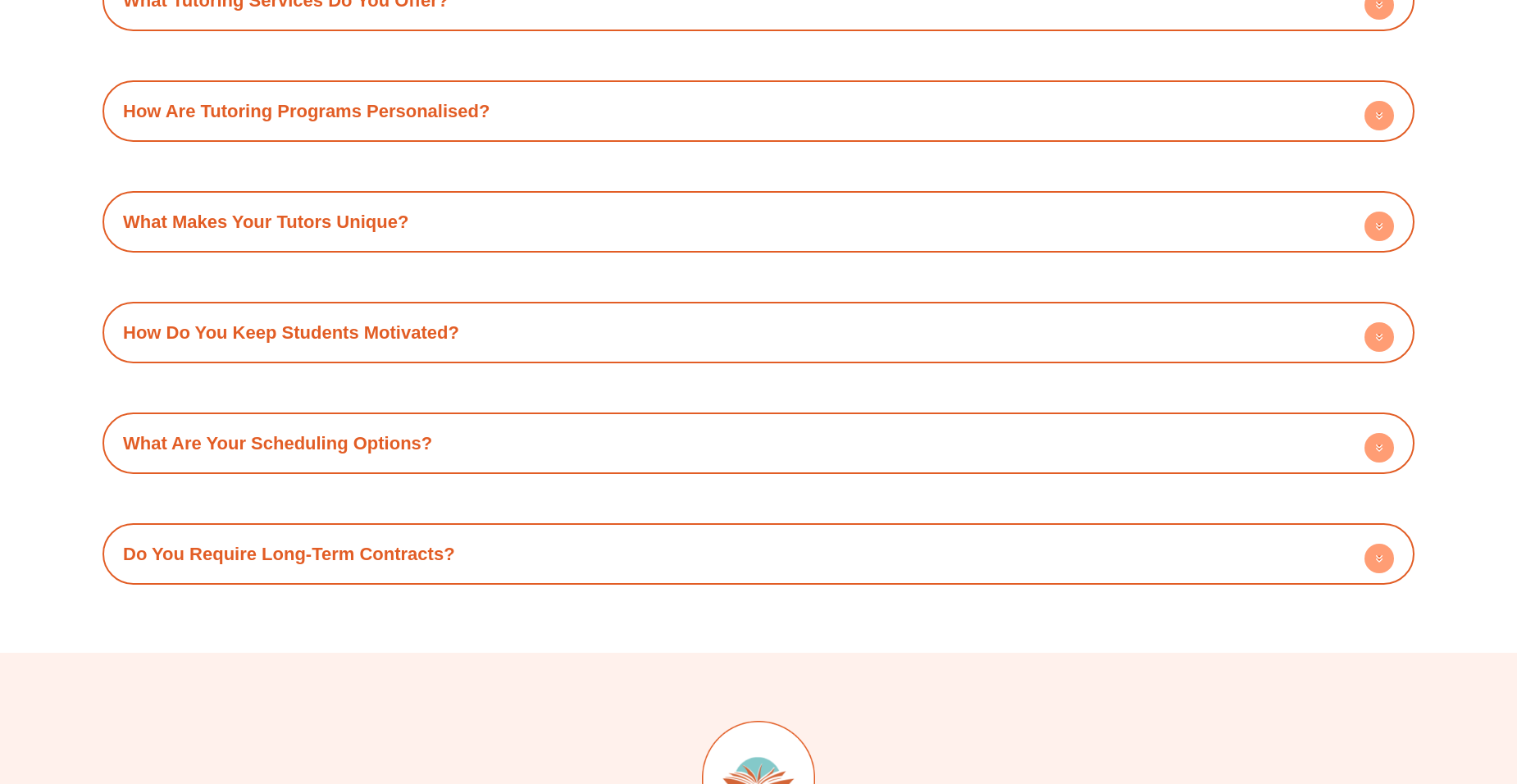
scroll to position [2287, 0]
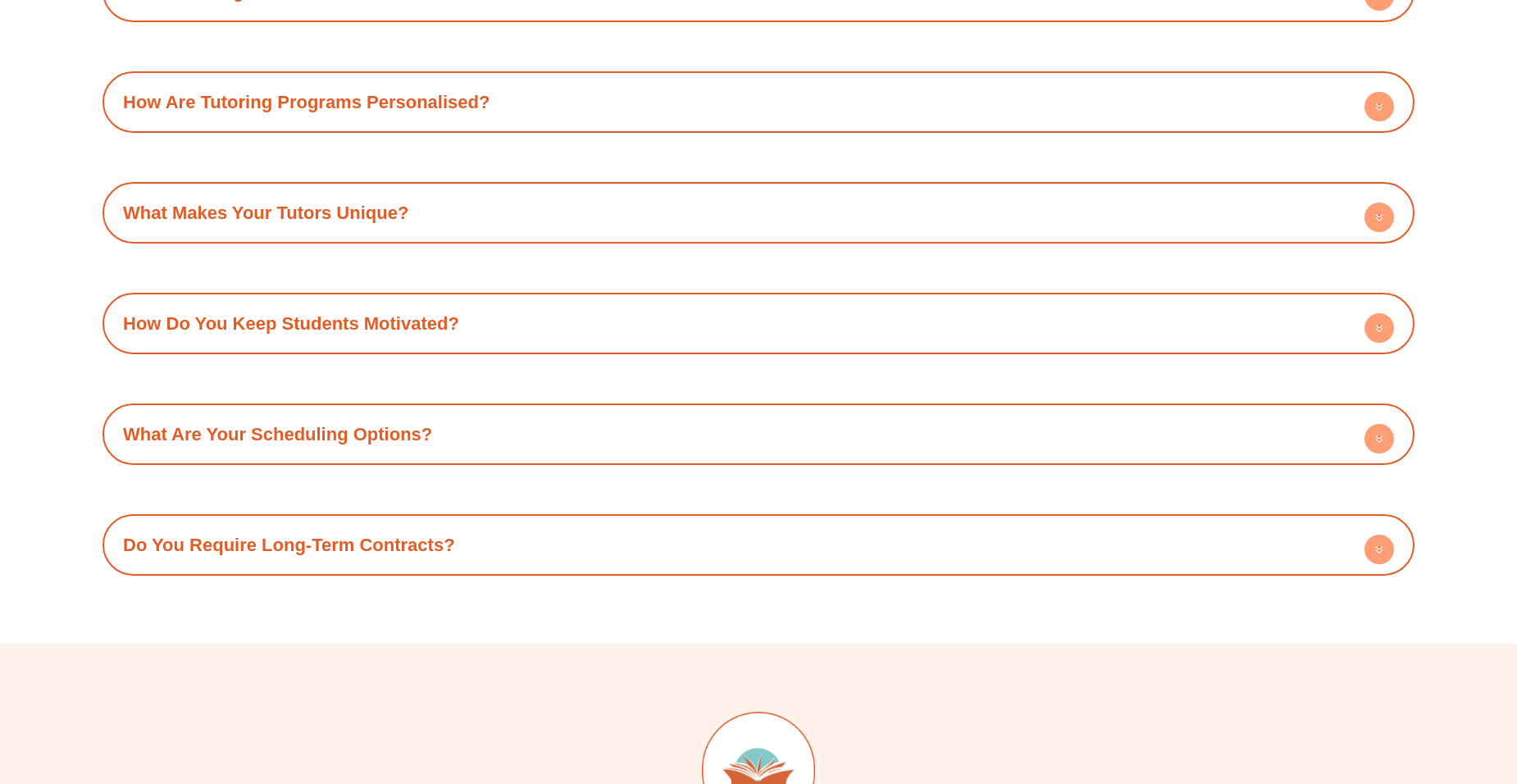
click at [1357, 213] on h4 "What Makes Your Tutors Unique?" at bounding box center [758, 212] width 1296 height 45
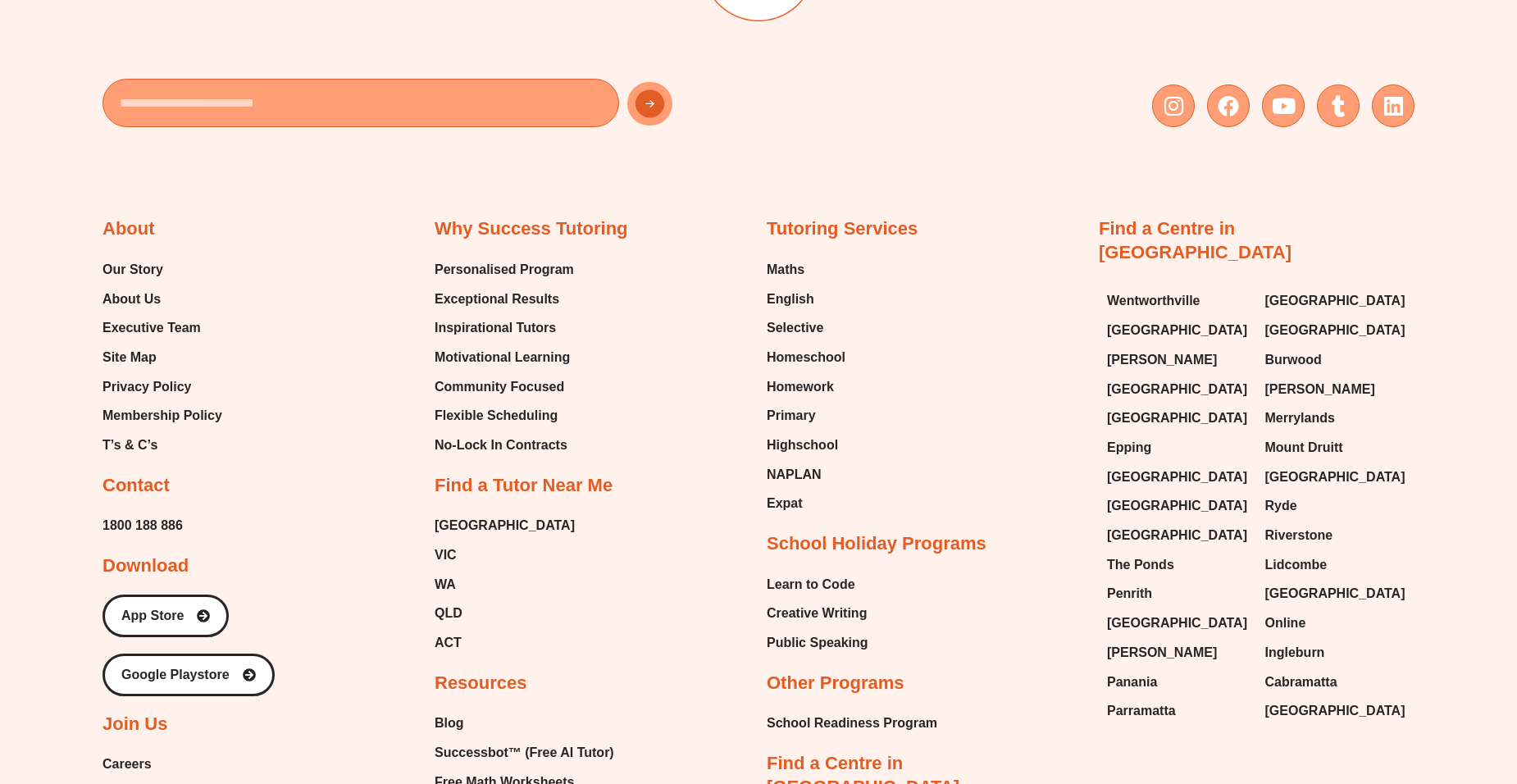
scroll to position [3200, 0]
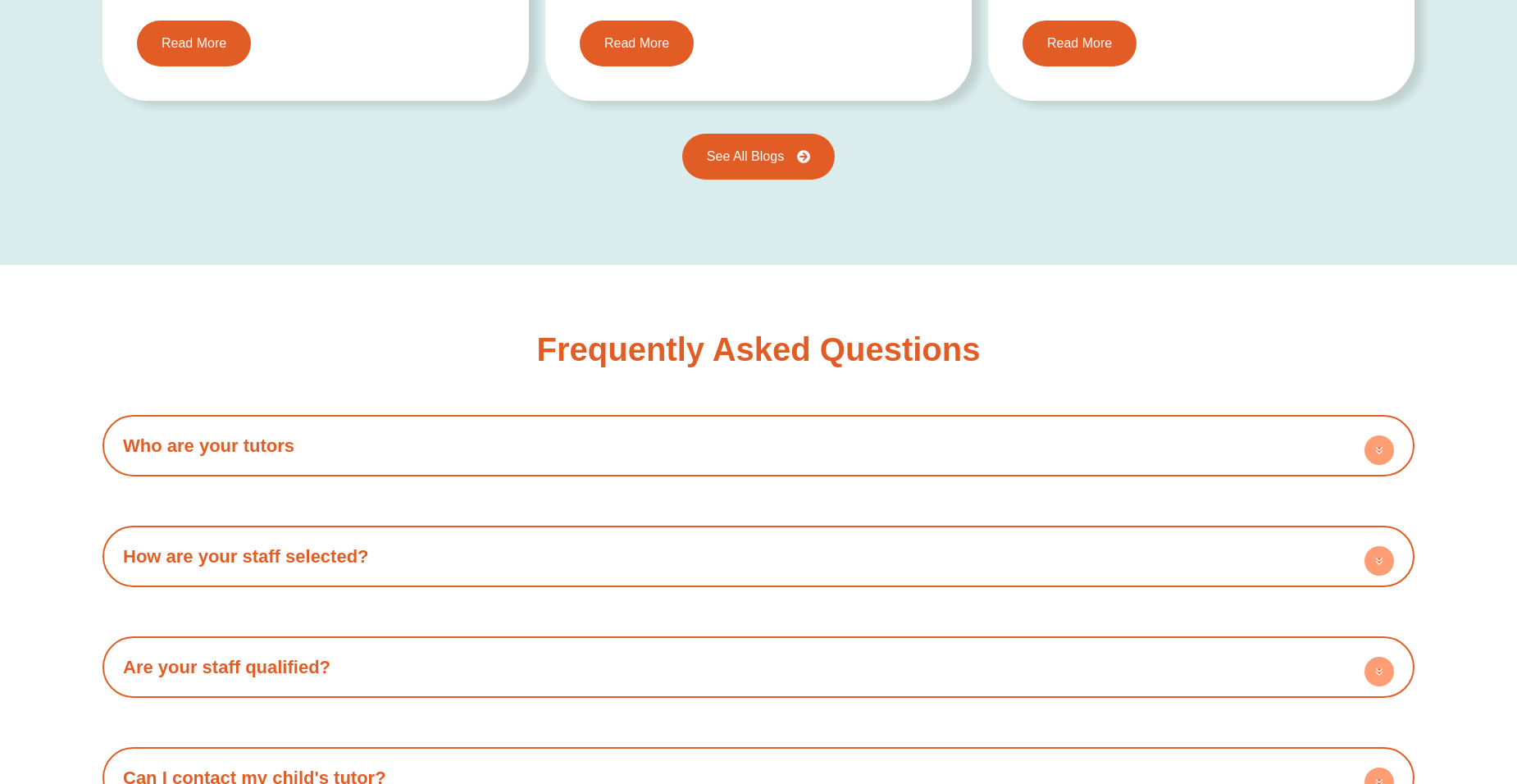
scroll to position [2744, 0]
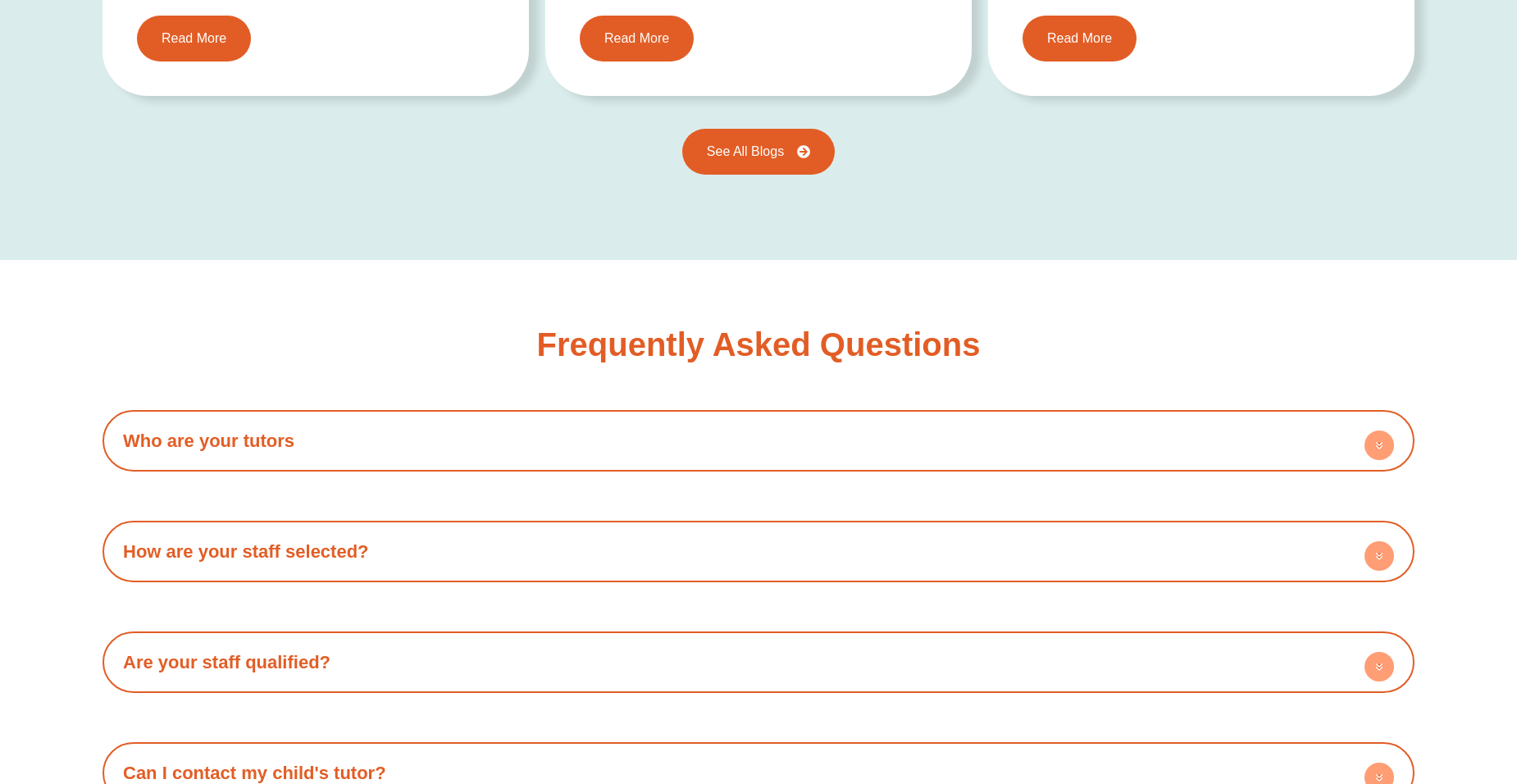
click at [1221, 410] on div "Who are your tutors All our tutors are high achieving high school graduates whi…" at bounding box center [758, 440] width 1313 height 61
click at [1206, 410] on div "Who are your tutors All our tutors are high achieving high school graduates whi…" at bounding box center [758, 440] width 1313 height 61
click at [1205, 422] on h4 "Who are your tutors" at bounding box center [758, 440] width 1296 height 45
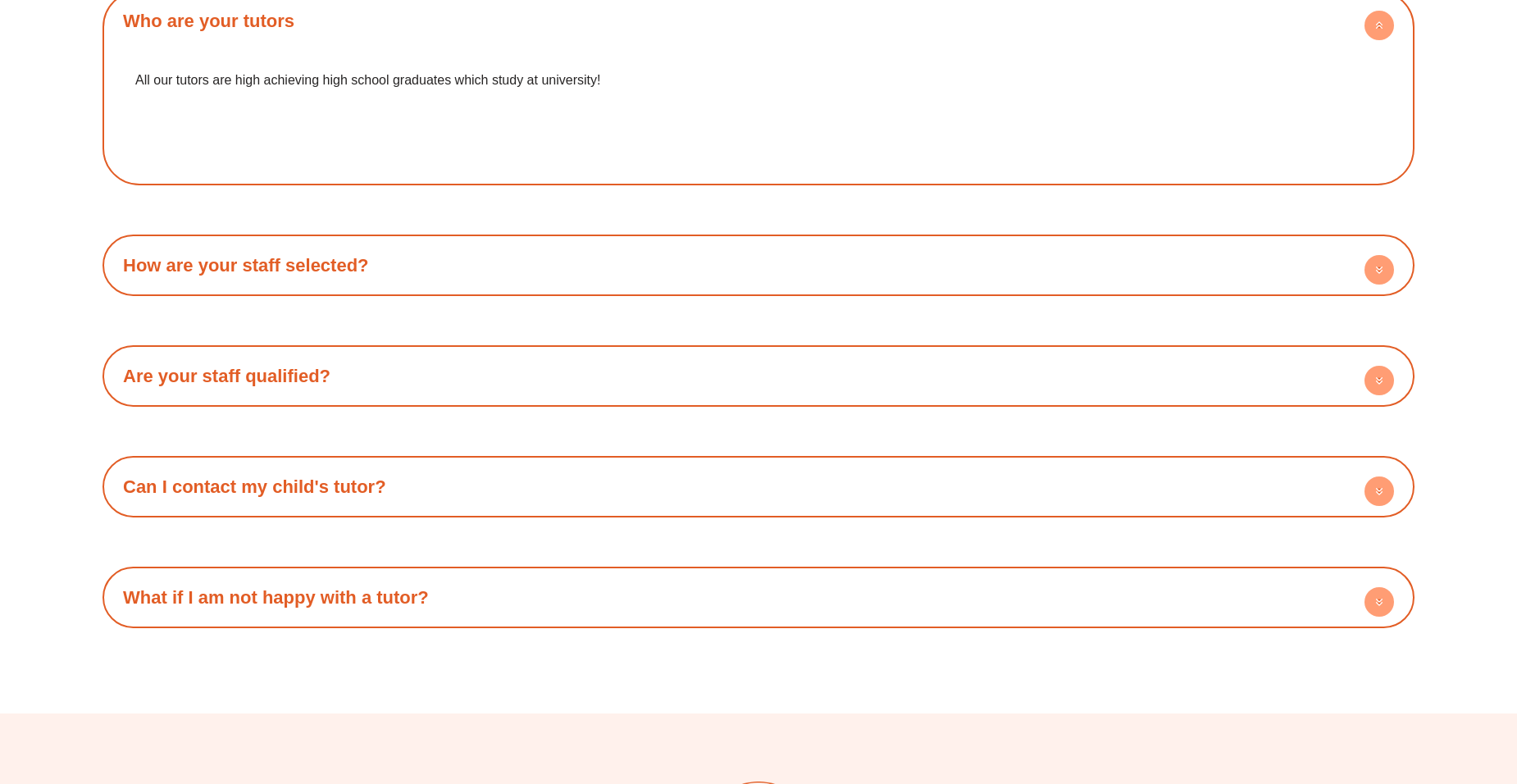
scroll to position [3192, 0]
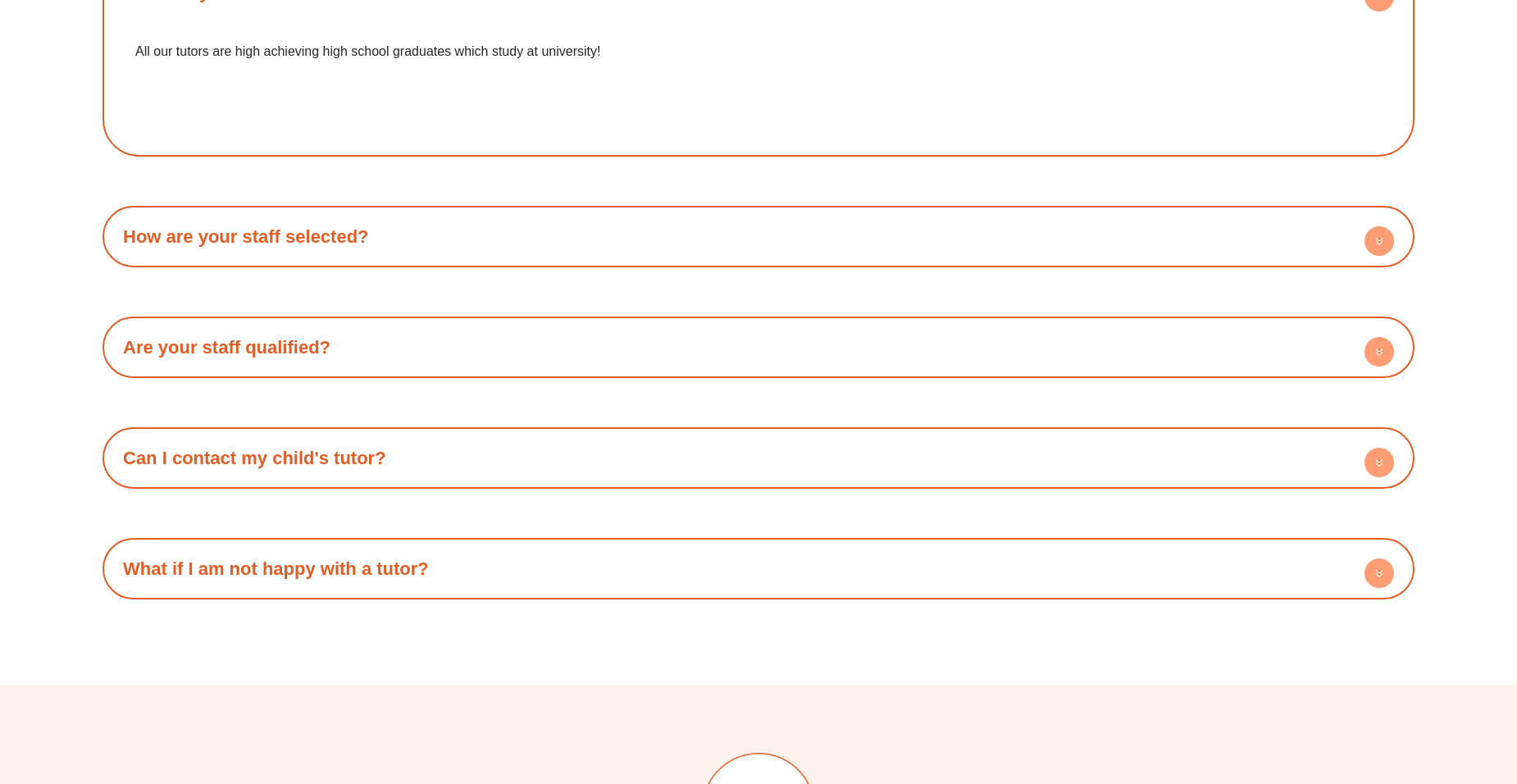
click at [1188, 232] on h4 "How are your staff selected?" at bounding box center [758, 236] width 1296 height 45
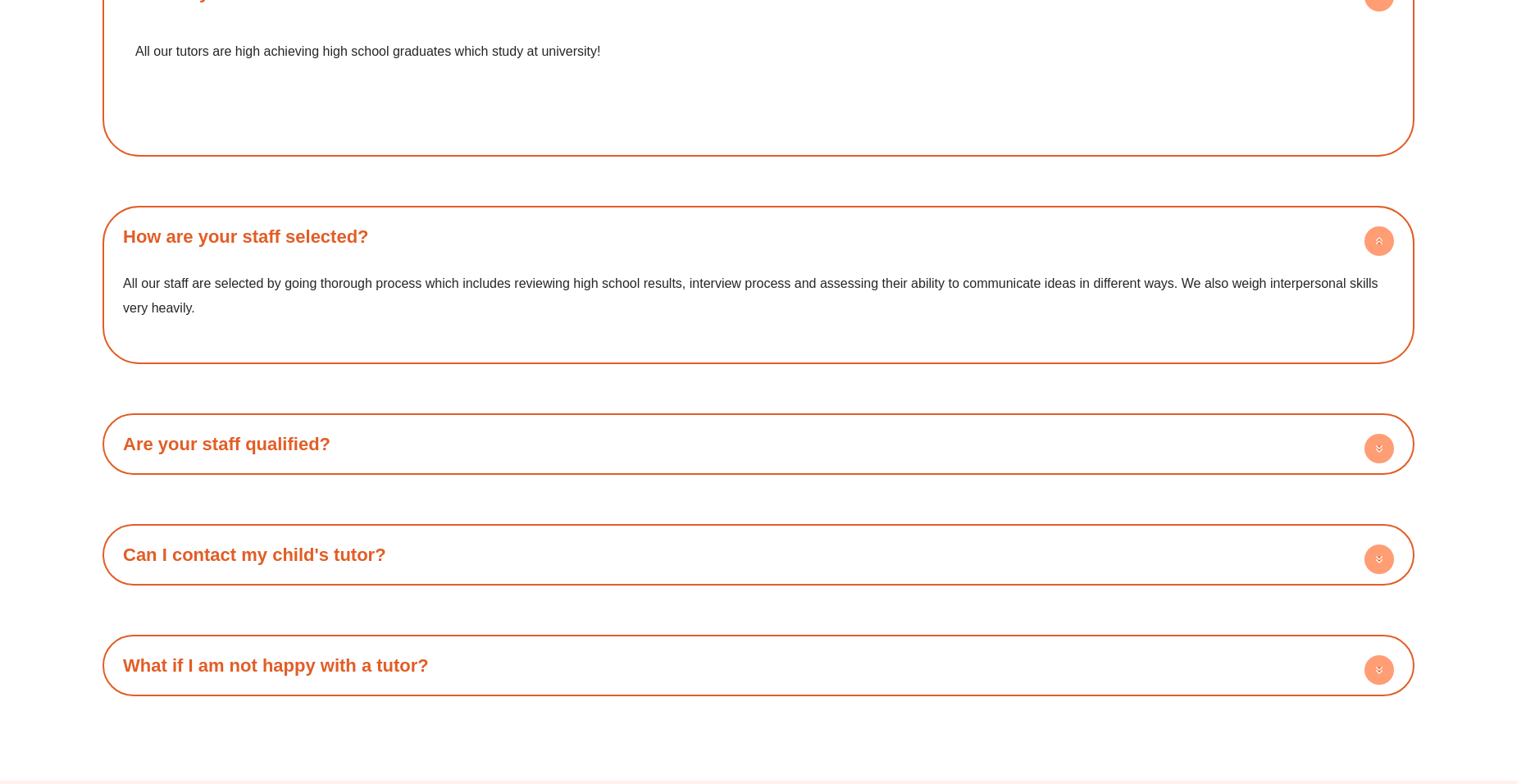
click at [966, 421] on h4 "Are your staff qualified?" at bounding box center [758, 443] width 1296 height 45
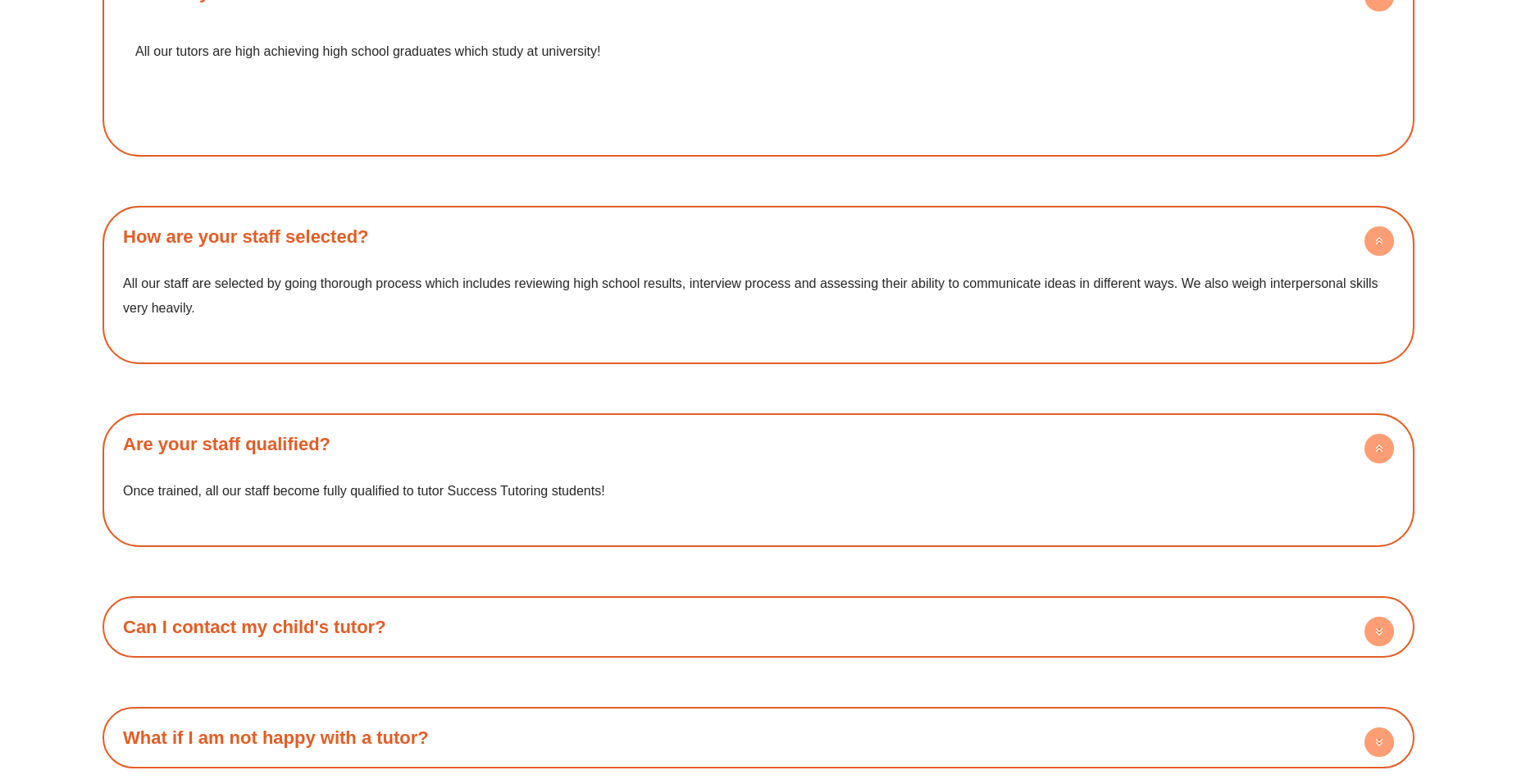
click at [593, 636] on div "Who are your tutors All our tutors are high achieving high school graduates whi…" at bounding box center [758, 365] width 1313 height 807
click at [594, 604] on h4 "Can I contact my child's tutor?" at bounding box center [758, 626] width 1296 height 45
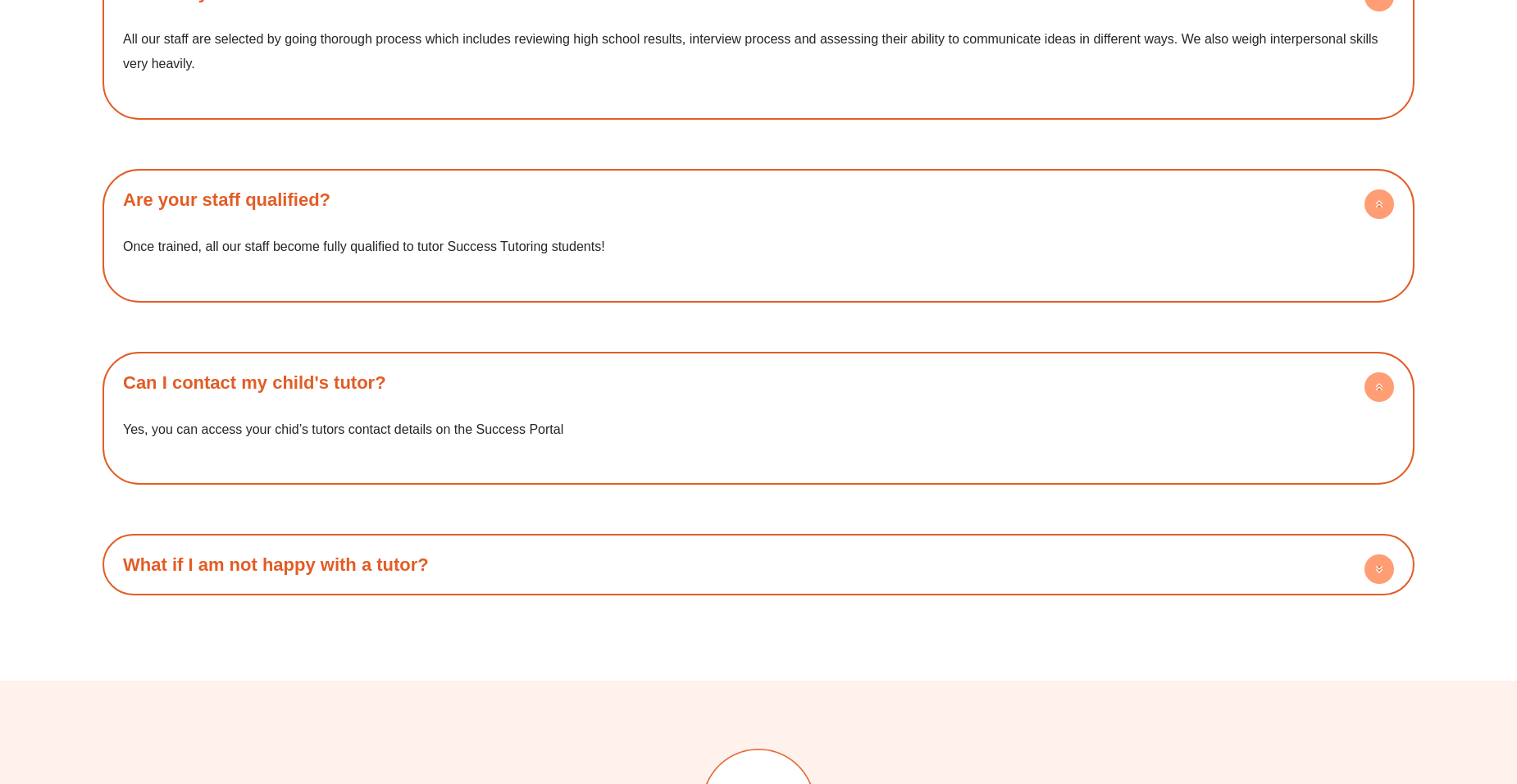
scroll to position [3465, 0]
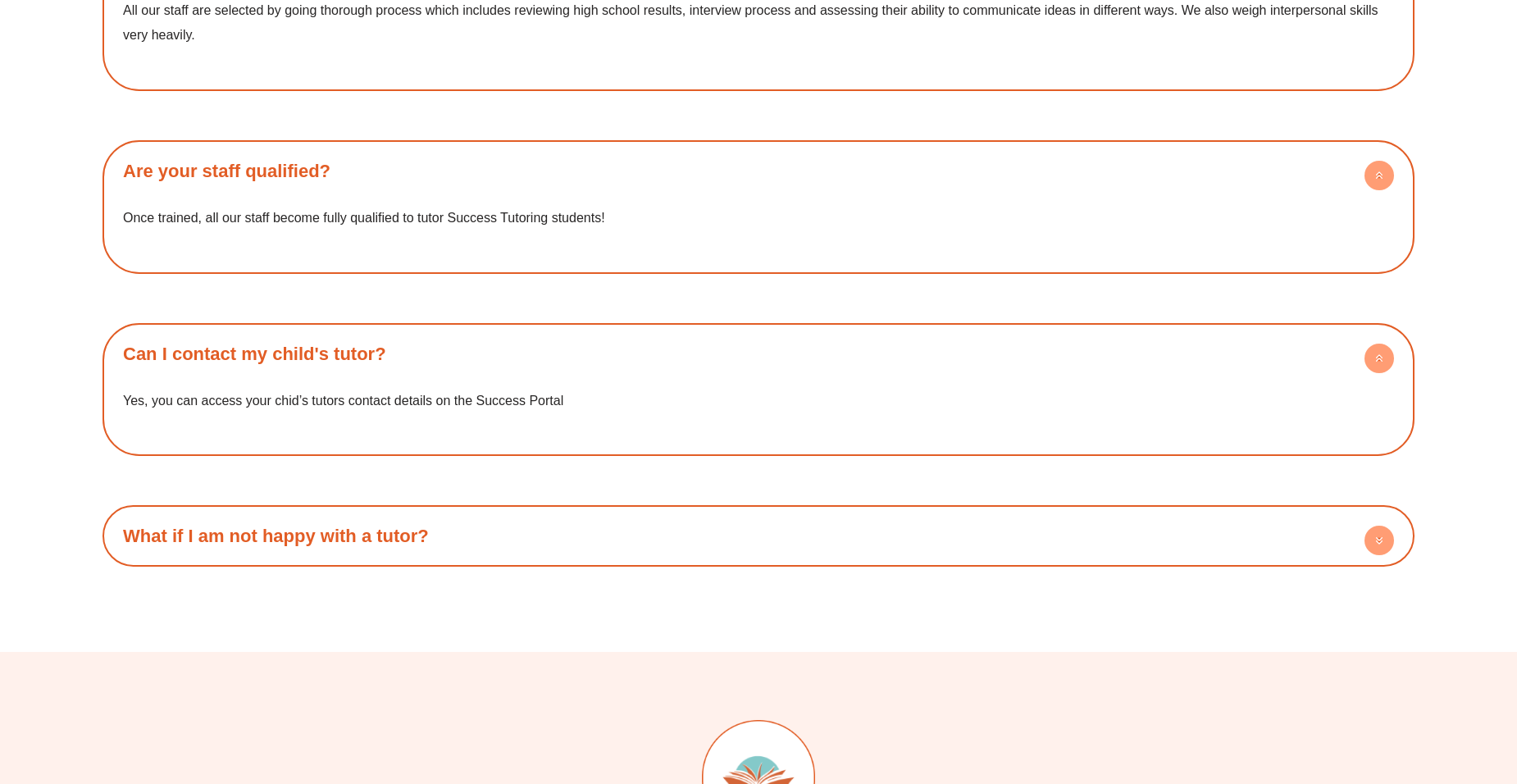
click at [540, 517] on h4 "What if I am not happy with a tutor?" at bounding box center [758, 535] width 1296 height 45
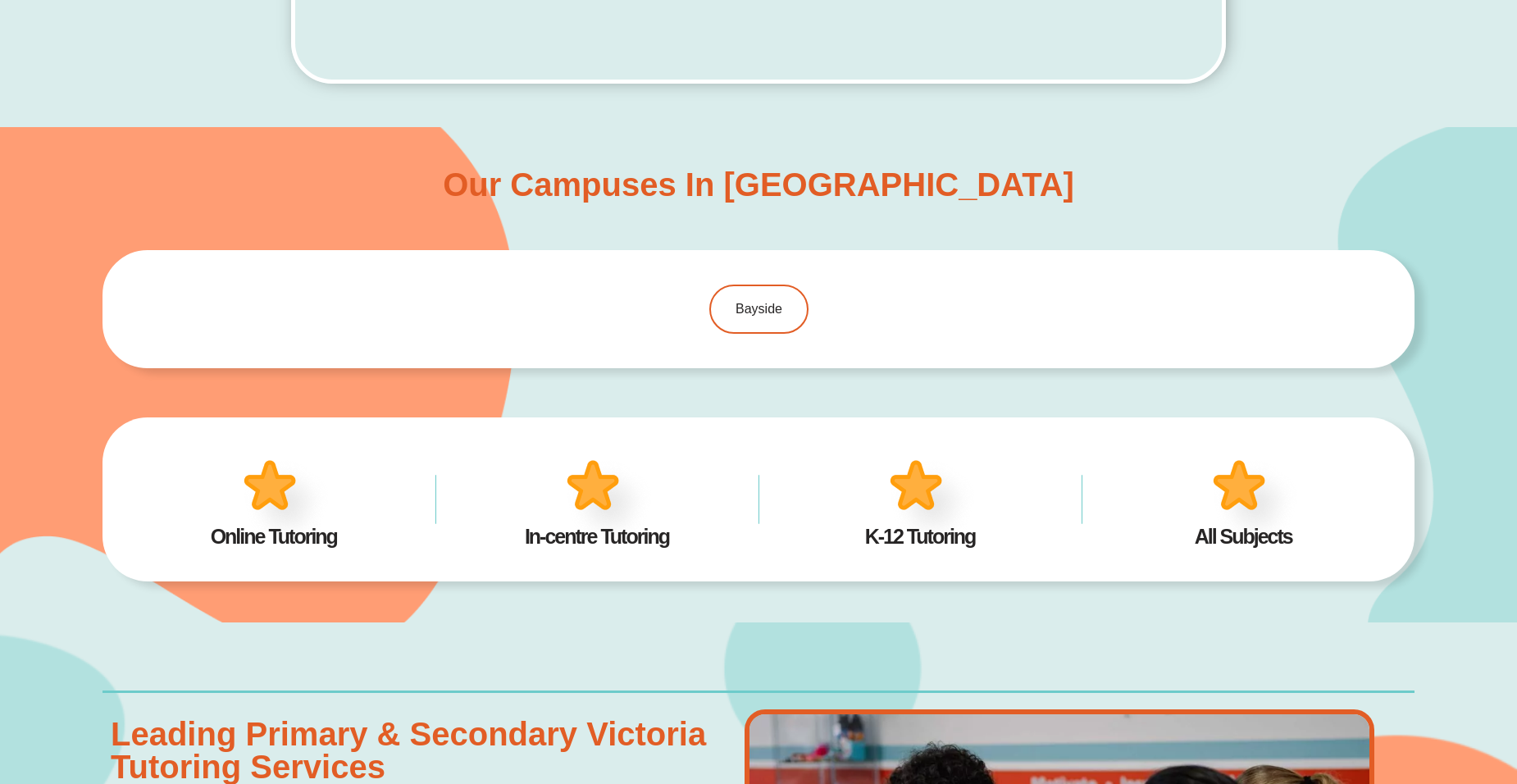
scroll to position [1093, 0]
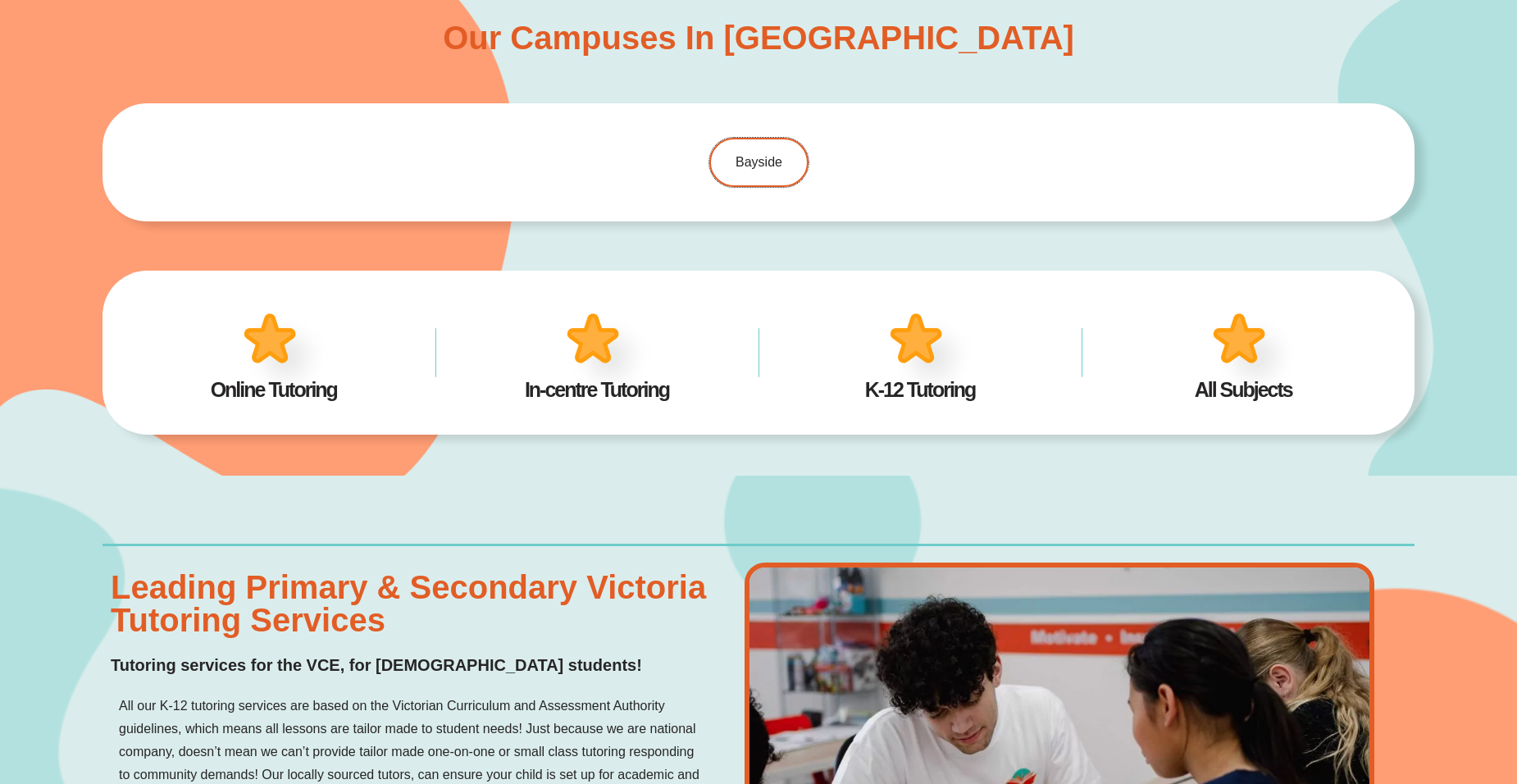
click at [753, 159] on span "Bayside" at bounding box center [758, 162] width 47 height 13
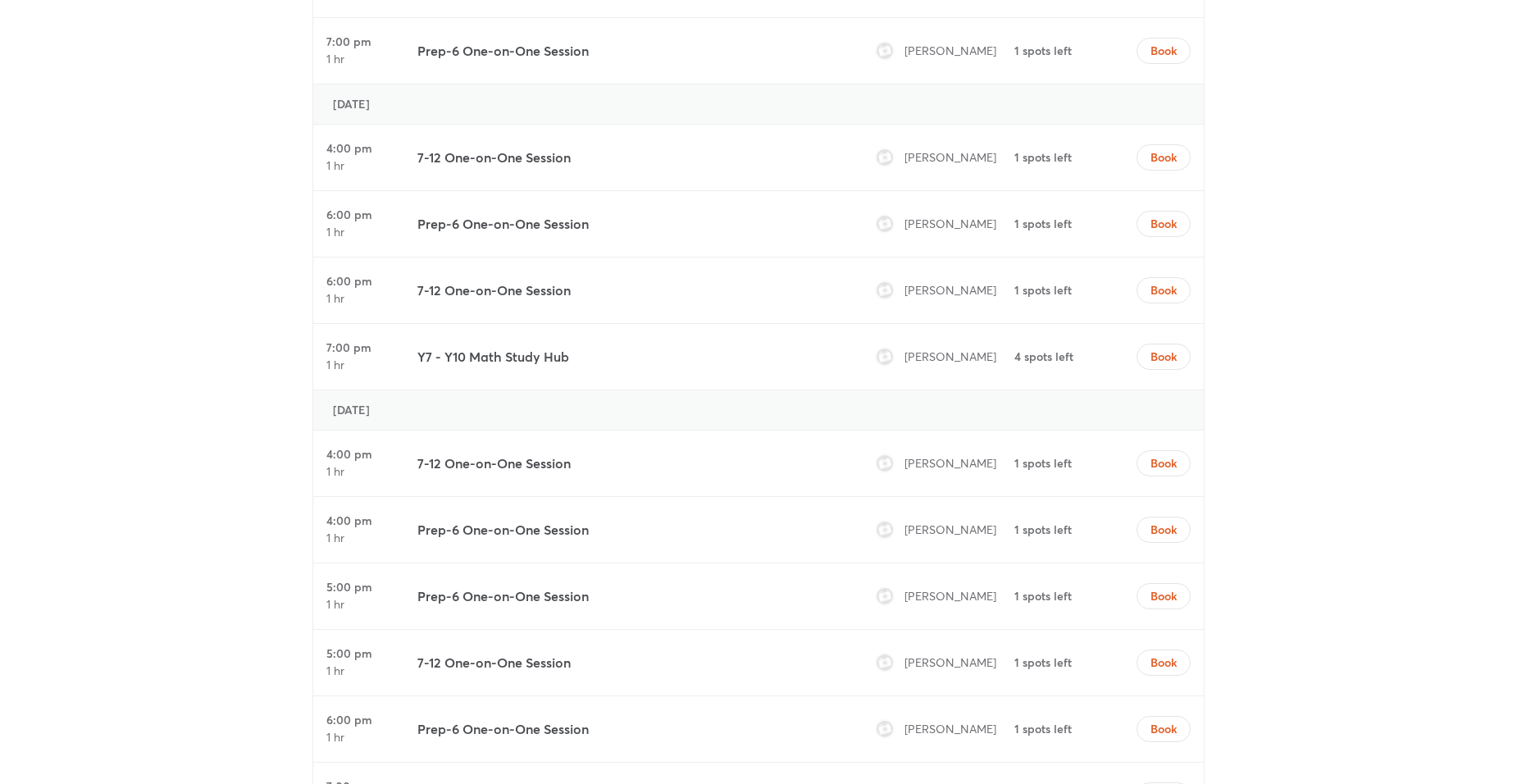
scroll to position [1913, 0]
